Goal: Information Seeking & Learning: Find specific fact

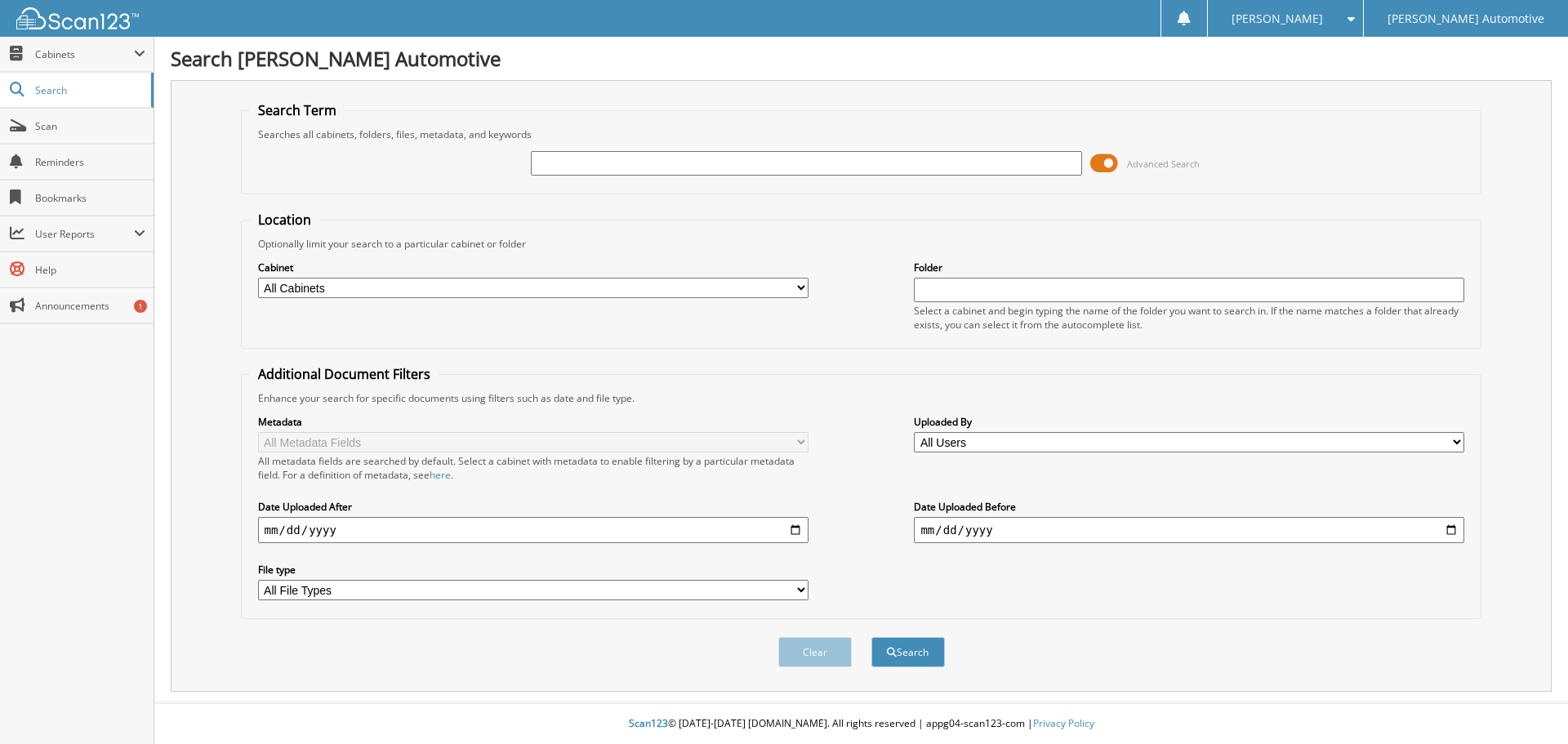
click at [1108, 164] on span at bounding box center [1103, 164] width 28 height 25
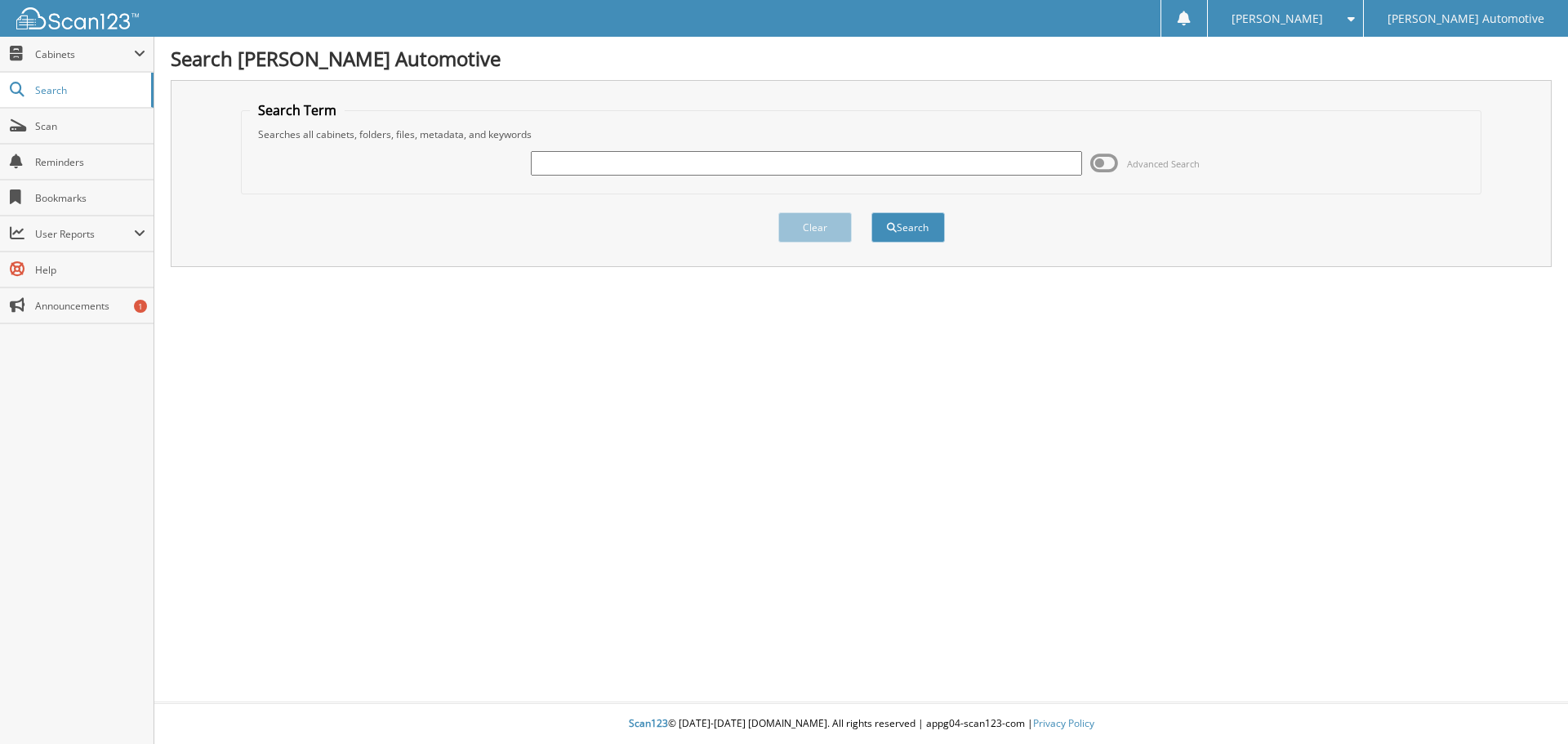
click at [805, 163] on input "text" at bounding box center [806, 164] width 551 height 25
type input "[PERSON_NAME]"
click at [872, 213] on button "Search" at bounding box center [908, 228] width 74 height 31
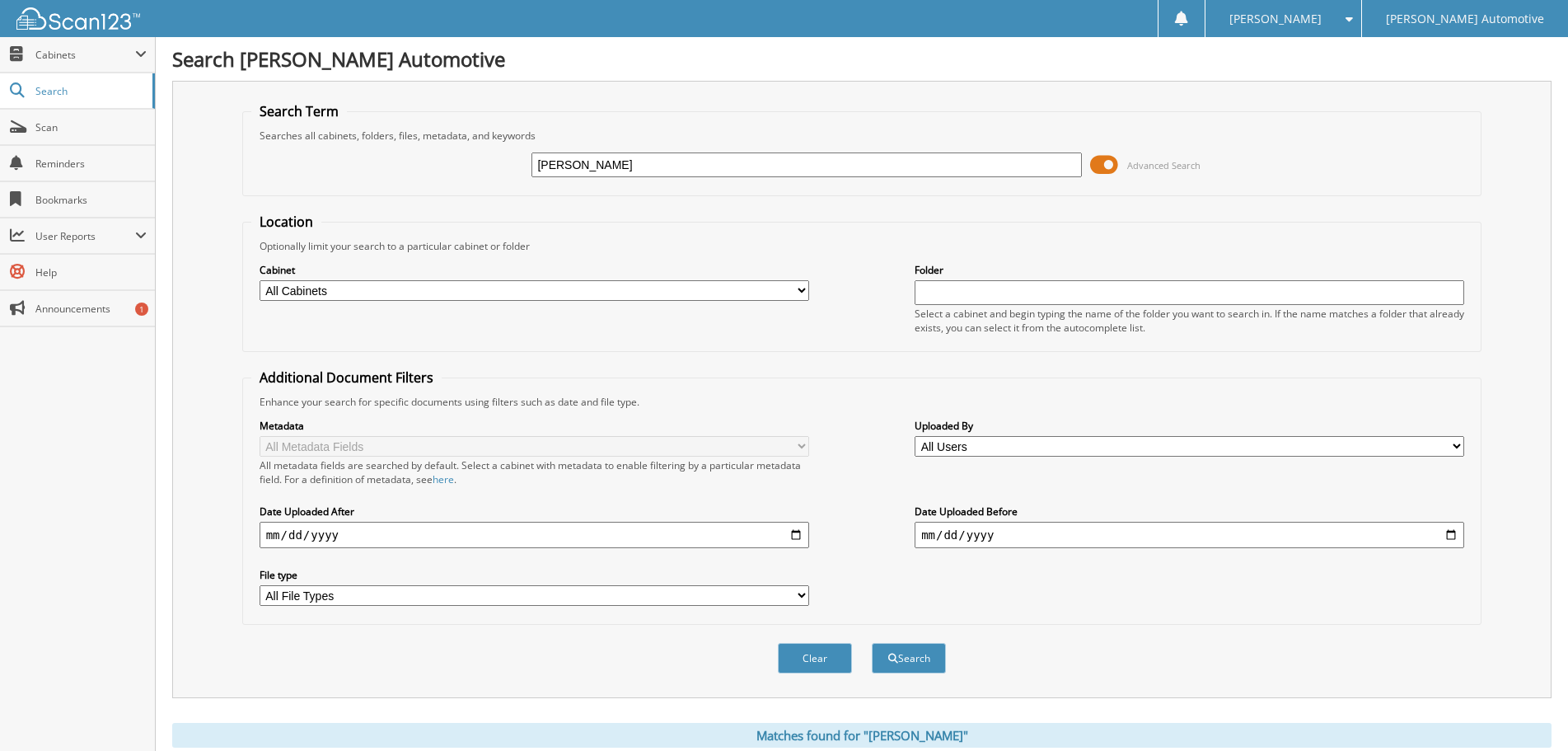
click at [1106, 165] on span at bounding box center [1103, 165] width 28 height 25
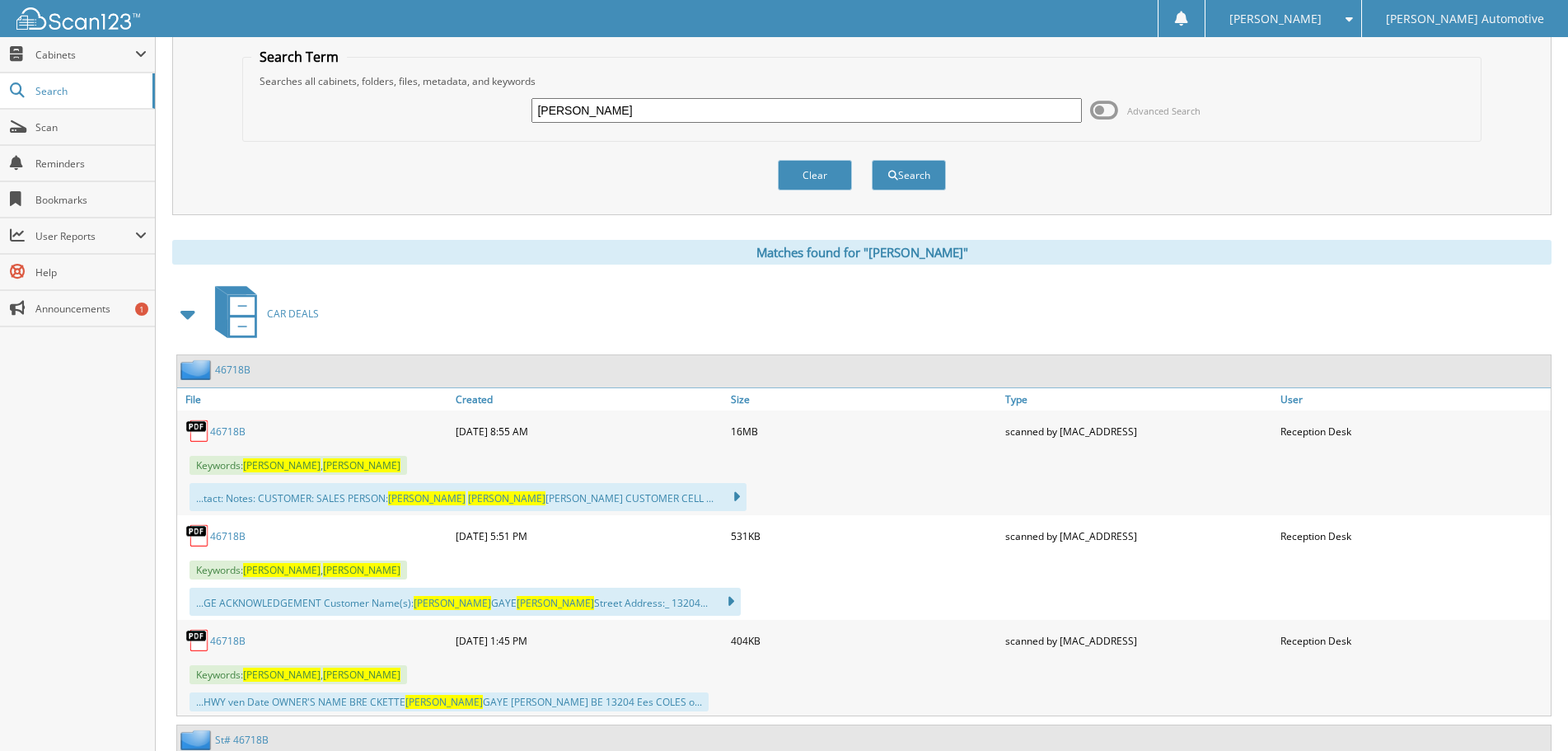
scroll to position [82, 0]
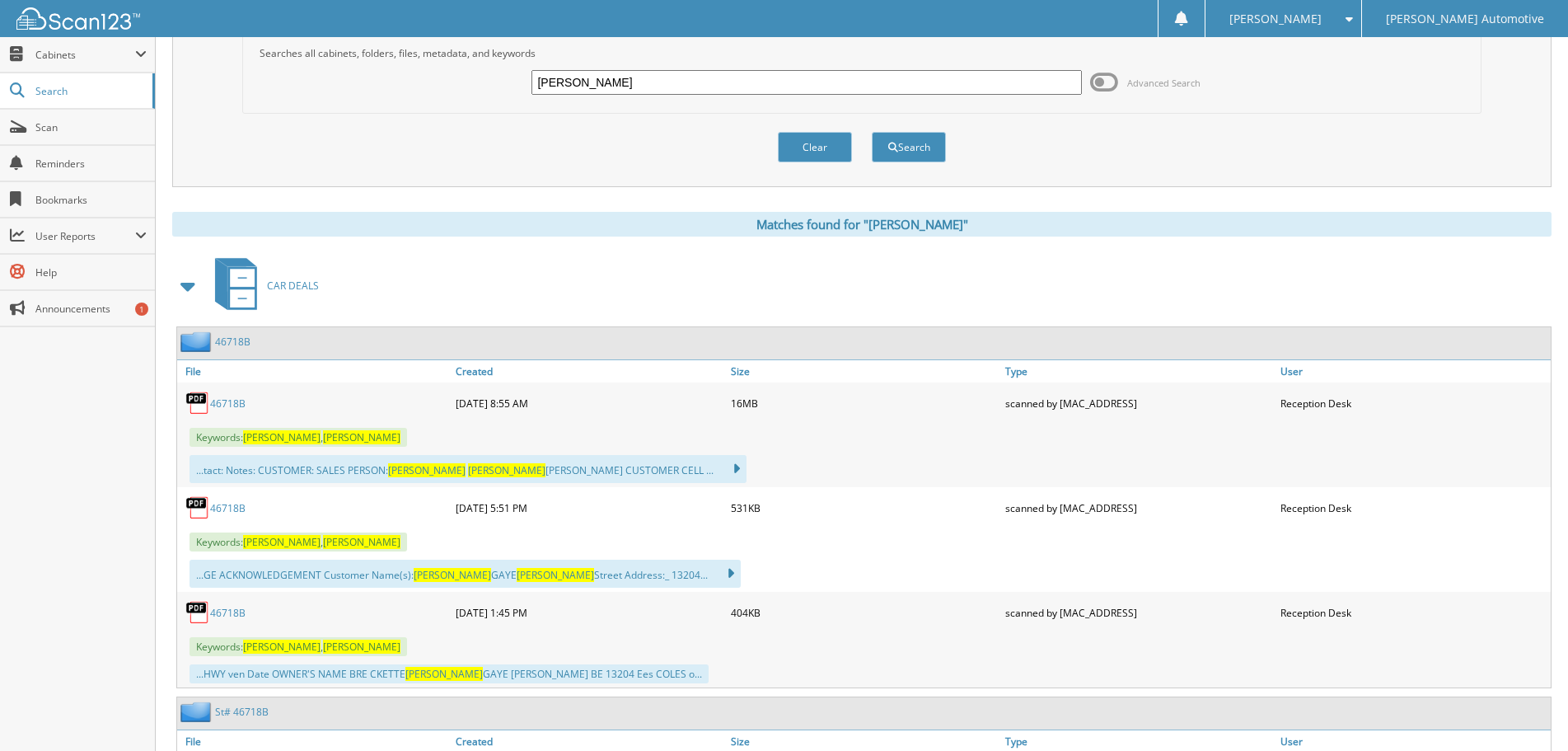
click at [222, 402] on link "46718B" at bounding box center [227, 403] width 36 height 14
